Goal: Find specific page/section: Find specific page/section

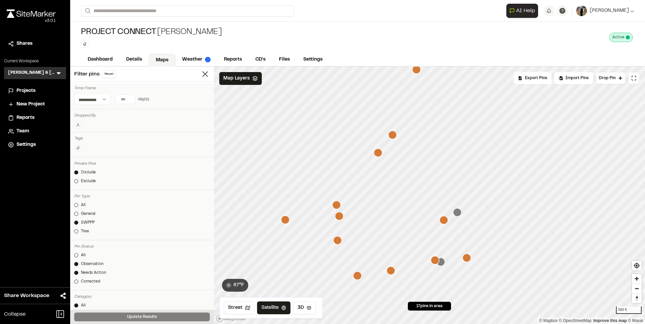
click at [457, 213] on icon "Map marker" at bounding box center [457, 212] width 8 height 8
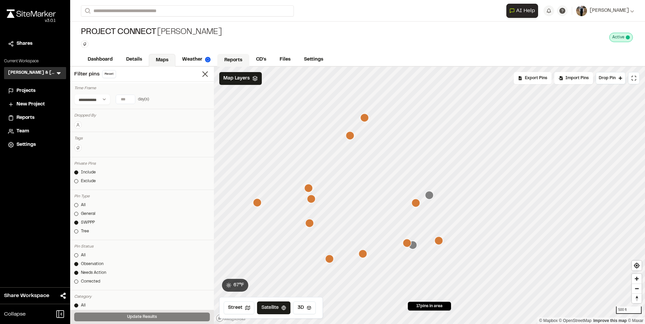
click at [224, 56] on link "Reports" at bounding box center [233, 60] width 32 height 13
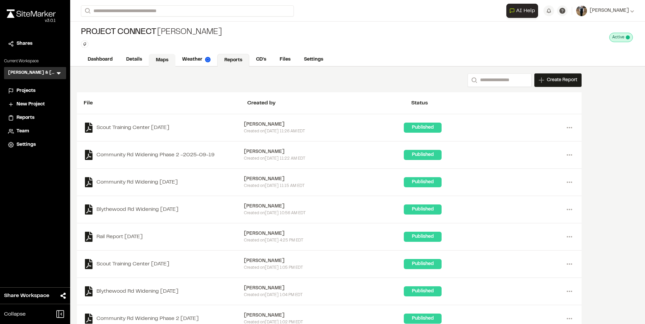
click at [173, 57] on link "Maps" at bounding box center [162, 60] width 27 height 13
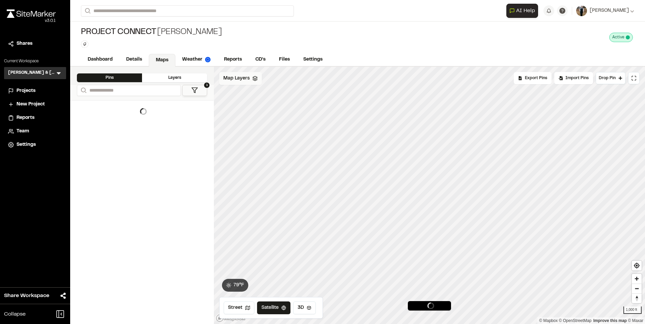
click at [239, 77] on span "Map Layers" at bounding box center [236, 78] width 26 height 7
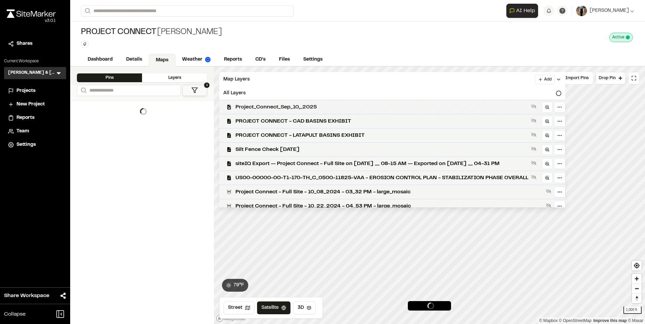
click at [275, 104] on span "Project_Connect_Sep_10,_2025" at bounding box center [381, 107] width 293 height 8
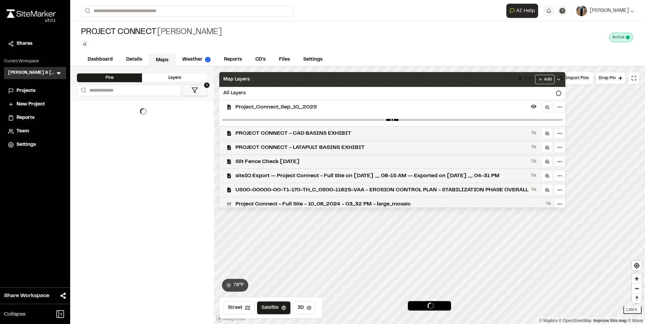
click at [275, 76] on div "Map Layers Add" at bounding box center [392, 79] width 346 height 15
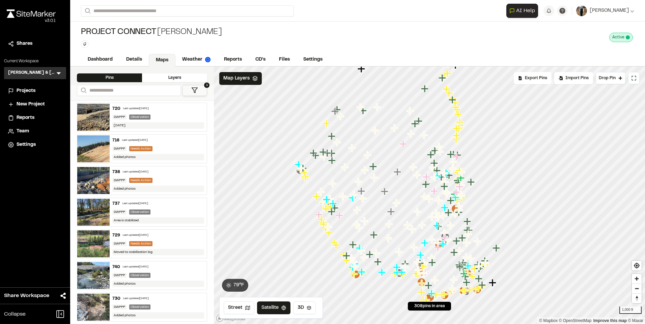
click at [149, 111] on div "720 Last updated [DATE]" at bounding box center [158, 109] width 92 height 6
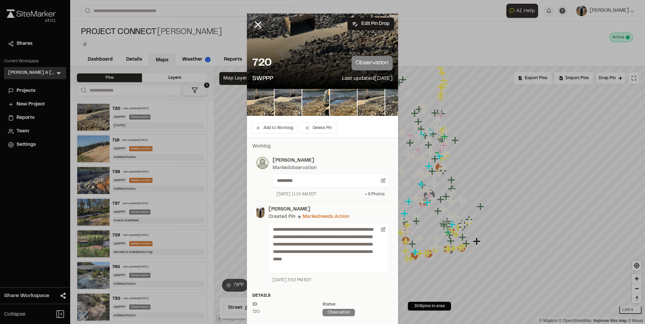
click at [372, 194] on div "+ 6 Photo s" at bounding box center [375, 194] width 20 height 6
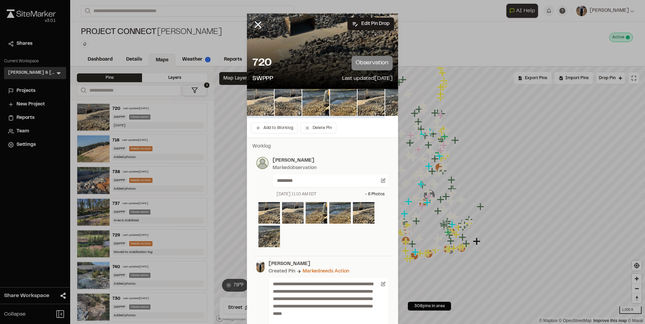
click at [268, 100] on img at bounding box center [260, 102] width 27 height 27
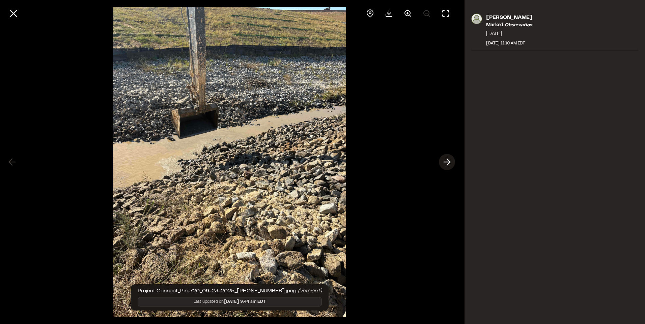
click at [447, 156] on button at bounding box center [447, 162] width 16 height 16
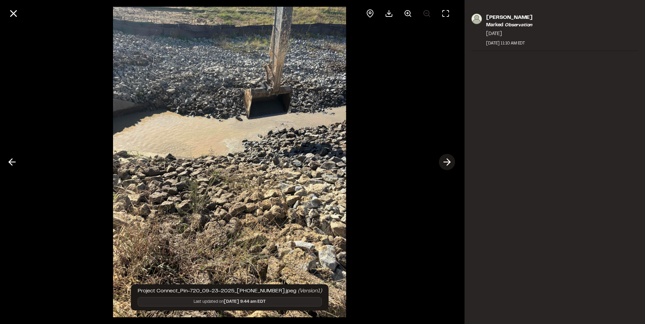
click at [447, 156] on button at bounding box center [447, 162] width 16 height 16
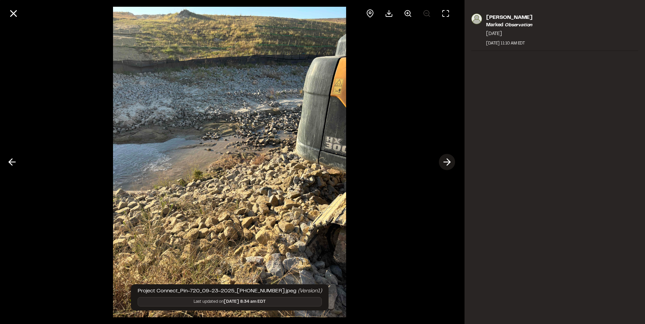
click at [447, 156] on button at bounding box center [447, 162] width 16 height 16
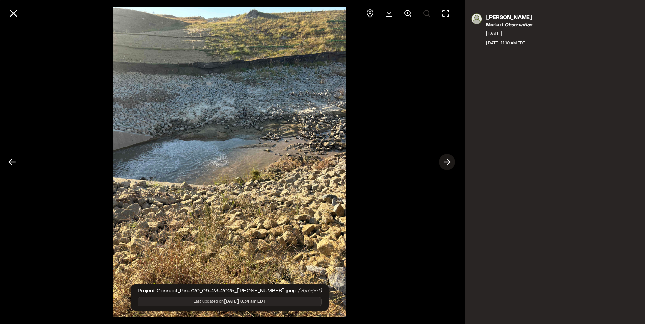
click at [443, 158] on icon at bounding box center [446, 161] width 11 height 11
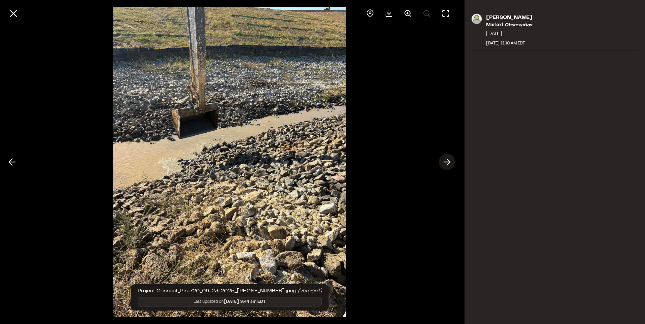
click at [443, 158] on icon at bounding box center [446, 161] width 11 height 11
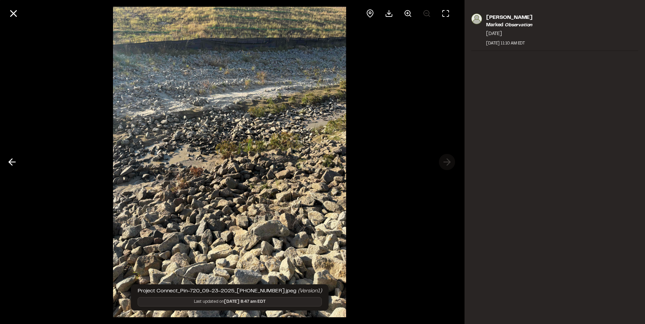
click at [443, 158] on div at bounding box center [229, 162] width 459 height 324
click at [17, 14] on icon at bounding box center [13, 13] width 11 height 11
